Goal: Transaction & Acquisition: Subscribe to service/newsletter

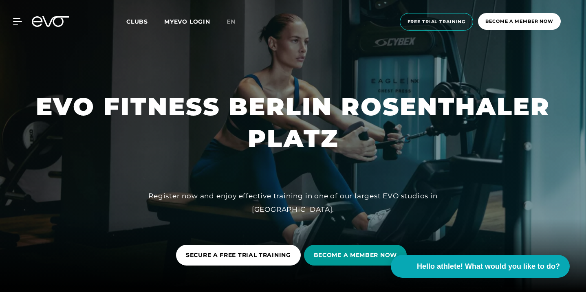
click at [360, 260] on span "BECOME A MEMBER NOW" at bounding box center [355, 255] width 103 height 21
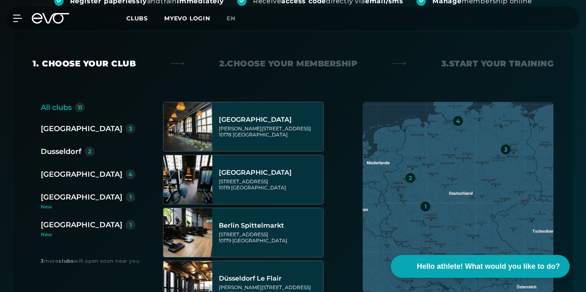
scroll to position [187, 0]
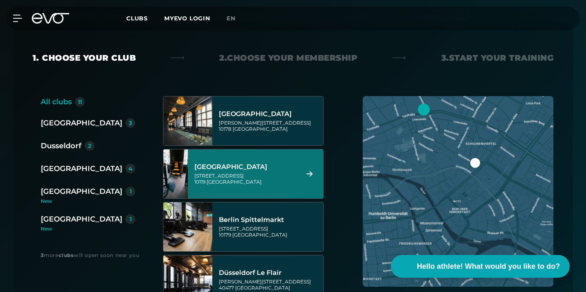
click at [271, 173] on div "Torstraße 125 10119 Berlin" at bounding box center [245, 179] width 102 height 12
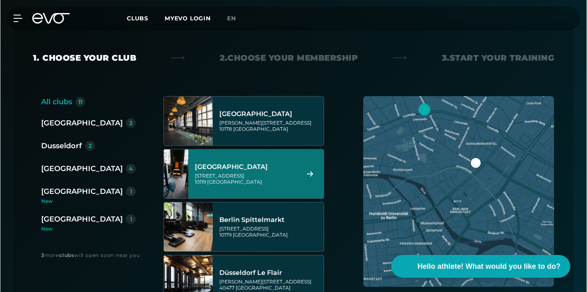
scroll to position [0, 0]
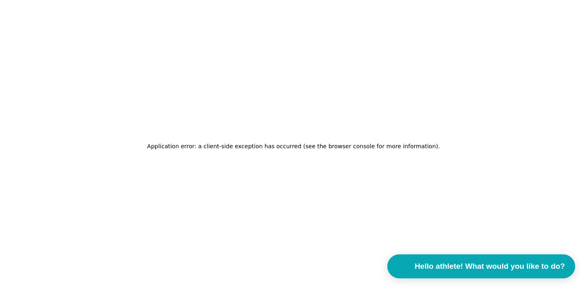
click at [483, 268] on font "Hello athlete! What would you like to do?" at bounding box center [490, 266] width 150 height 9
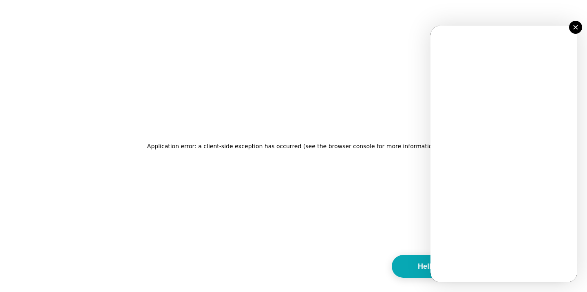
click at [572, 31] on button at bounding box center [575, 27] width 13 height 13
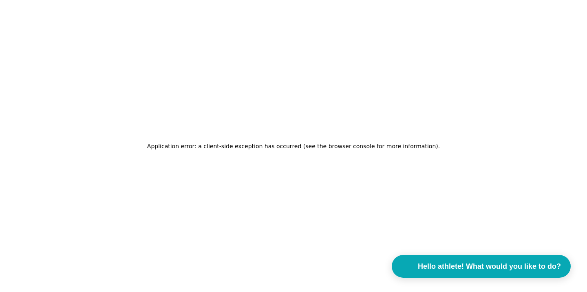
click at [175, 173] on div "Application error: a client-side exception has occurred (see the browser consol…" at bounding box center [293, 146] width 587 height 292
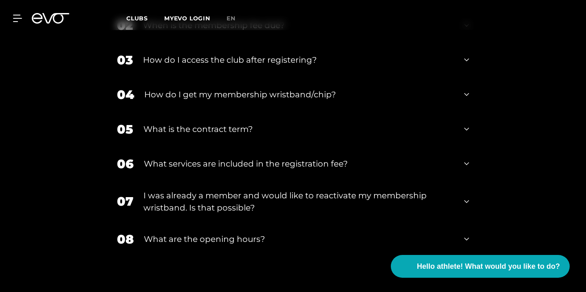
scroll to position [1080, 0]
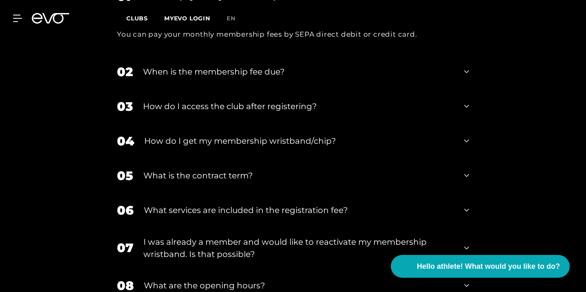
scroll to position [1109, 0]
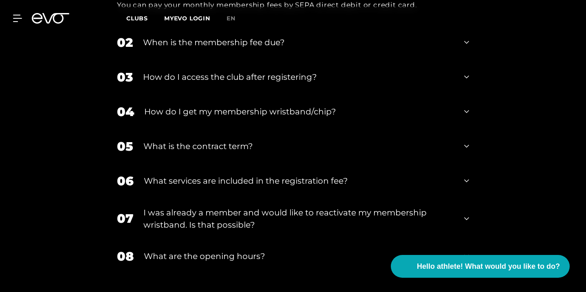
click at [152, 47] on font "When is the membership fee due?" at bounding box center [213, 42] width 141 height 10
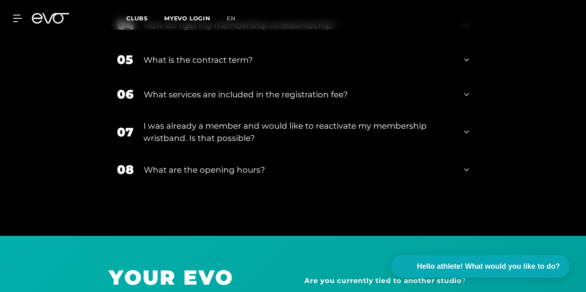
scroll to position [1238, 0]
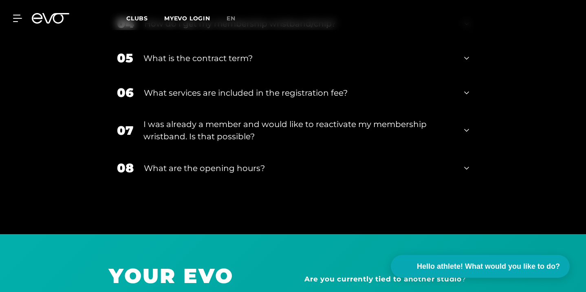
click at [11, 13] on div "MyEVO Login About EVO Memberships Trial training DAY PASS EVO Studios Dusseldor…" at bounding box center [293, 19] width 583 height 24
click at [18, 14] on div "MyEVO Login About EVO Memberships Trial training DAY PASS EVO Studios Dusseldor…" at bounding box center [293, 19] width 583 height 24
click at [17, 21] on icon at bounding box center [19, 18] width 12 height 7
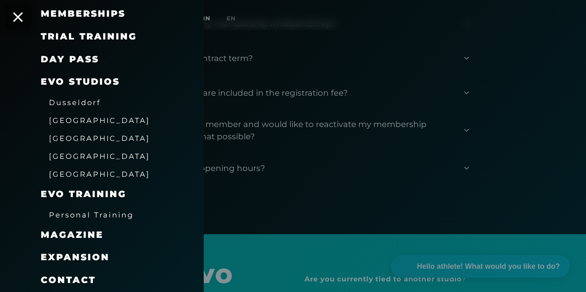
scroll to position [119, 0]
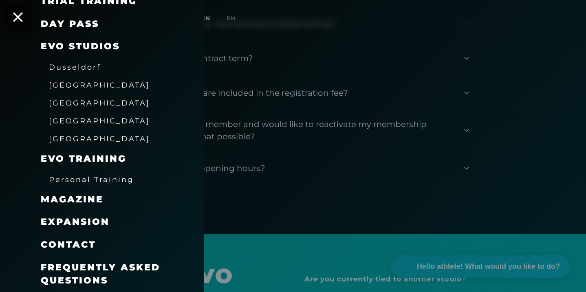
click at [75, 240] on font "contact" at bounding box center [68, 244] width 55 height 11
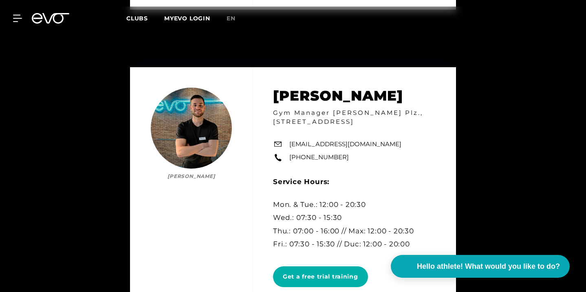
scroll to position [2388, 0]
